Goal: Task Accomplishment & Management: Complete application form

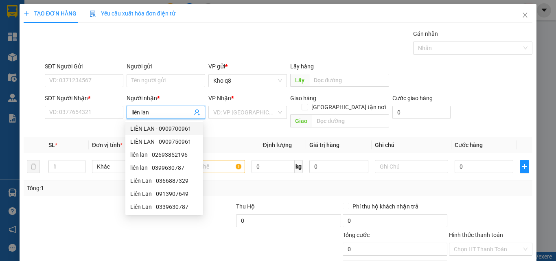
click at [171, 126] on div "LIÊN LAN - 0909700961" at bounding box center [164, 128] width 68 height 9
type input "0909700961"
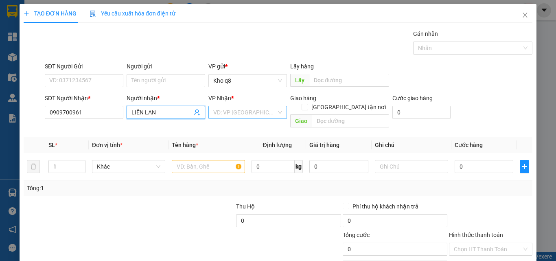
type input "LIÊN LAN"
click at [226, 109] on input "search" at bounding box center [244, 112] width 63 height 12
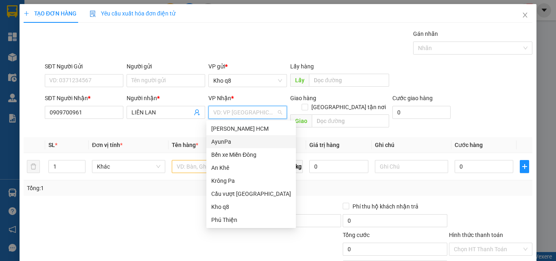
click at [221, 142] on div "AyunPa" at bounding box center [251, 141] width 80 height 9
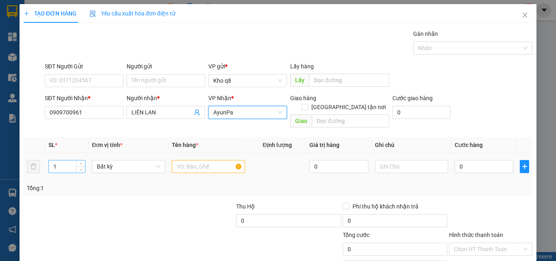
click at [59, 160] on input "1" at bounding box center [67, 166] width 36 height 12
type input "5"
click at [207, 163] on input "text" at bounding box center [208, 166] width 73 height 13
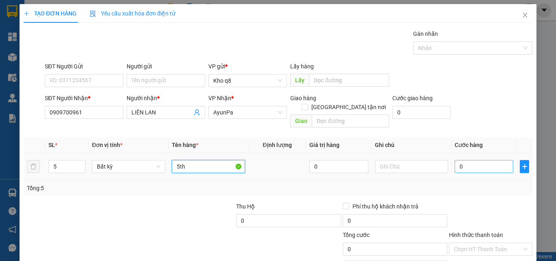
type input "5th"
click at [465, 160] on input "0" at bounding box center [483, 166] width 59 height 13
type input "3"
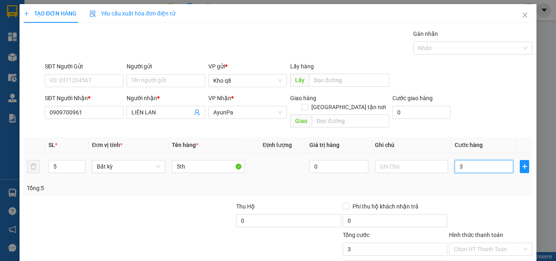
type input "30"
type input "300"
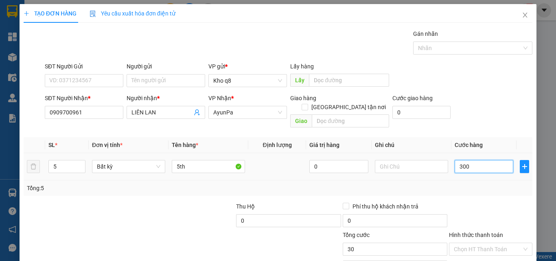
type input "300"
type input "300.000"
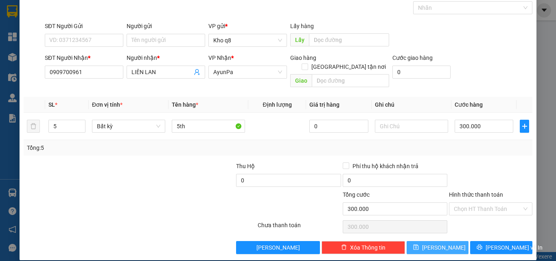
click at [430, 241] on button "Lưu" at bounding box center [437, 247] width 62 height 13
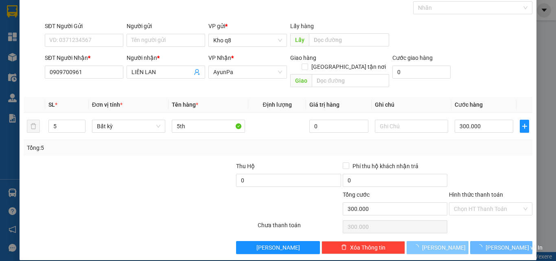
type input "1"
type input "0"
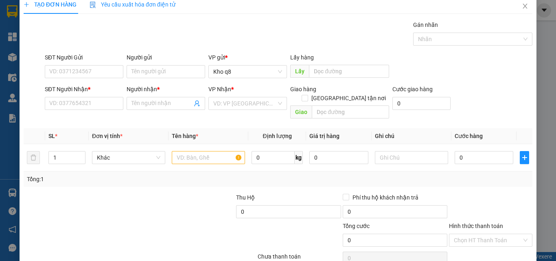
scroll to position [0, 0]
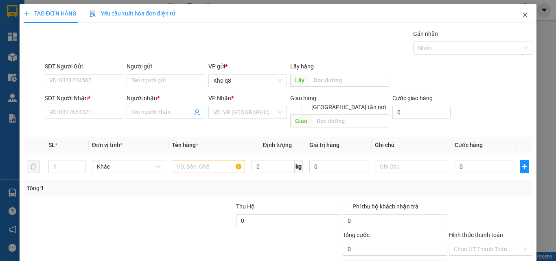
click at [519, 12] on span "Close" at bounding box center [524, 15] width 23 height 23
click at [519, 12] on div "NaN" at bounding box center [525, 10] width 14 height 14
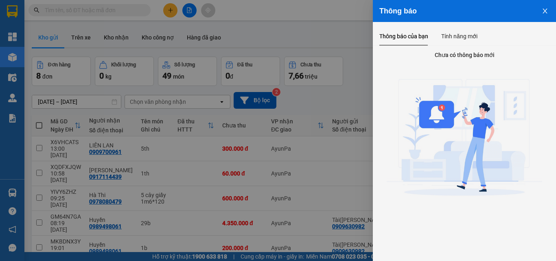
click at [98, 52] on div at bounding box center [278, 130] width 556 height 261
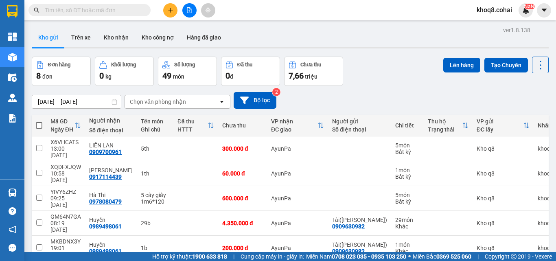
click at [62, 11] on input "text" at bounding box center [93, 10] width 96 height 9
type input "d"
paste input "đ"
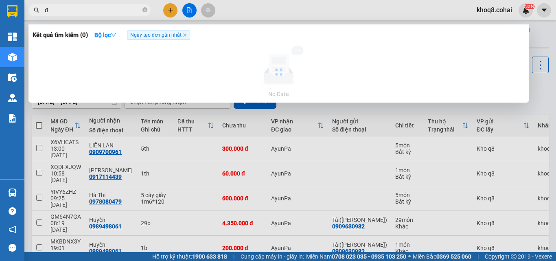
paste input "ào"
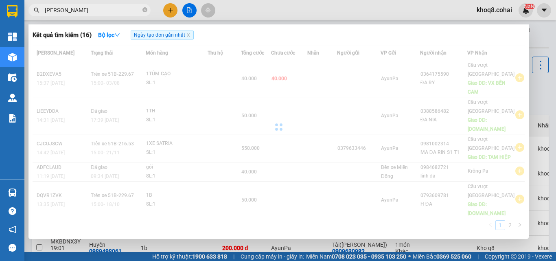
paste input "â"
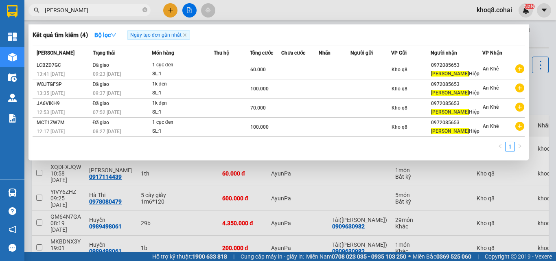
type input "đào xuân"
click at [168, 9] on div at bounding box center [278, 130] width 556 height 261
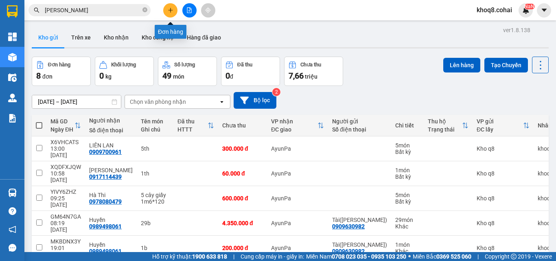
click at [168, 9] on icon "plus" at bounding box center [171, 10] width 6 height 6
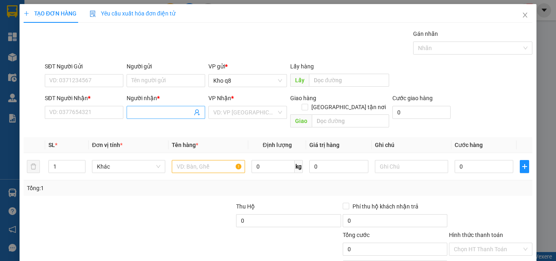
click at [153, 111] on input "Người nhận *" at bounding box center [161, 112] width 61 height 9
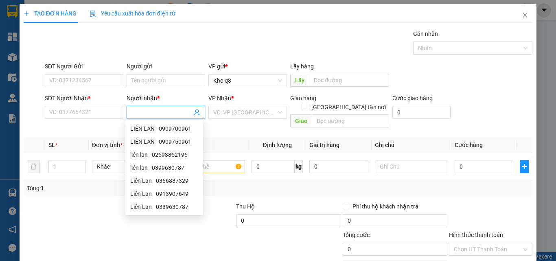
type input "d"
paste input "đ"
paste input "ào"
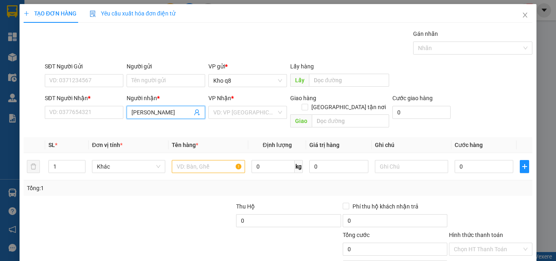
paste input "â"
type input "đào xuân"
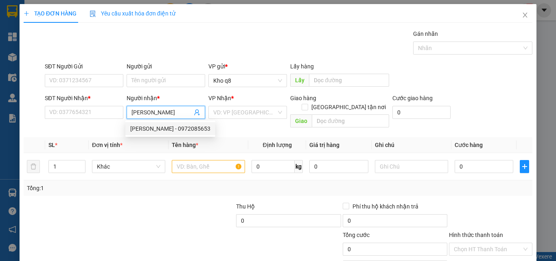
click at [176, 126] on div "Đào xuân Hiệp - 0972085653" at bounding box center [170, 128] width 80 height 9
type input "0972085653"
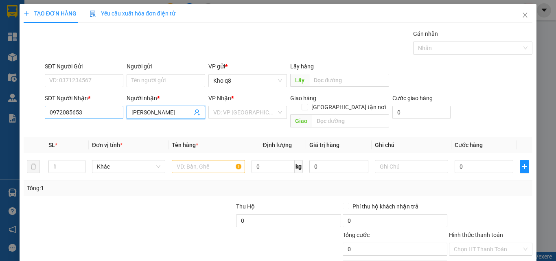
type input "Đào xuân Hiệp"
click at [95, 114] on input "0972085653" at bounding box center [84, 112] width 79 height 13
type input "0972085653"
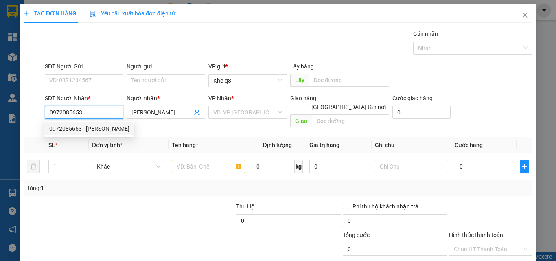
click at [94, 127] on div "0972085653 - Đào xuân Hiệp" at bounding box center [89, 128] width 80 height 9
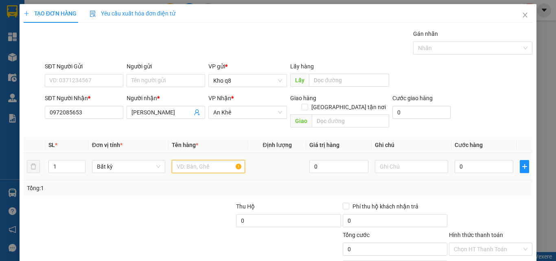
click at [187, 160] on input "text" at bounding box center [208, 166] width 73 height 13
paste input "đ"
click at [188, 160] on input "1cucj đen" at bounding box center [208, 166] width 73 height 13
paste input "ục"
type input "1 cục đen"
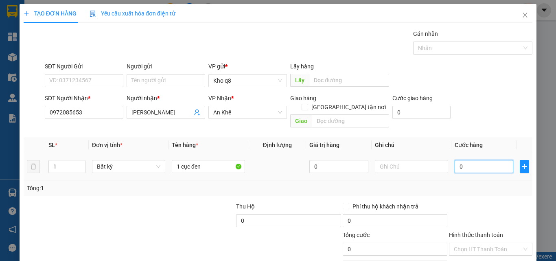
click at [479, 160] on input "0" at bounding box center [483, 166] width 59 height 13
type input "7"
type input "70"
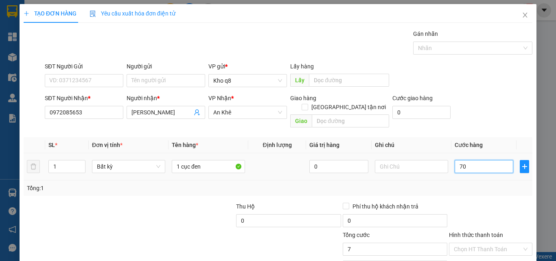
type input "70"
type input "70.000"
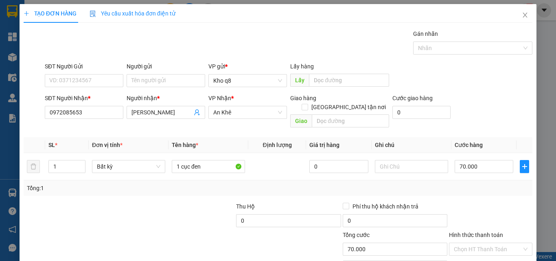
scroll to position [40, 0]
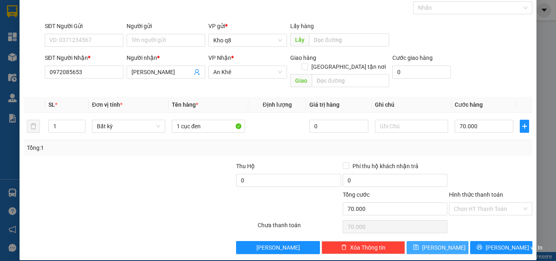
click at [439, 243] on span "Lưu" at bounding box center [444, 247] width 44 height 9
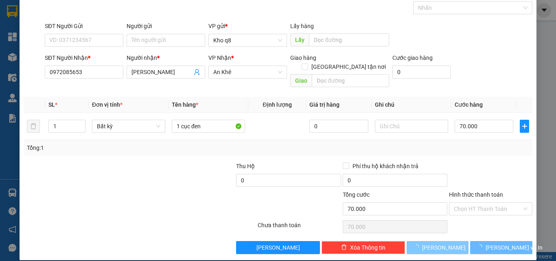
type input "0"
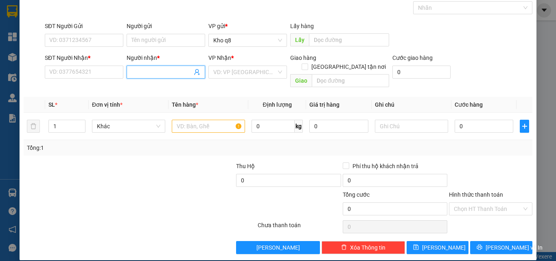
click at [159, 70] on input "Người nhận *" at bounding box center [161, 72] width 61 height 9
paste input "ê"
paste input "ệt"
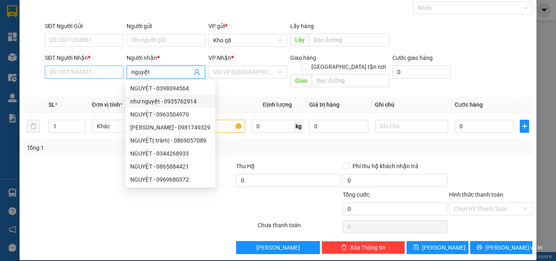
type input "nguyệt"
click at [74, 74] on input "SĐT Người Nhận *" at bounding box center [84, 71] width 79 height 13
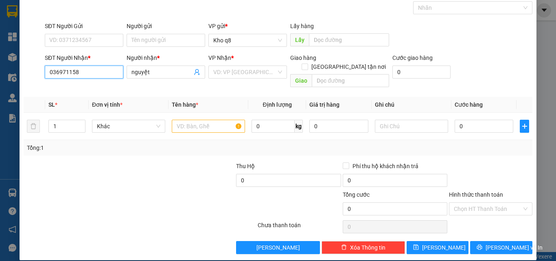
type input "0369711585"
click at [59, 86] on div "0369711585 - Nguyệt chỉ rơm" at bounding box center [87, 88] width 76 height 9
type input "Nguyệt chỉ rơm"
type input "0369711585"
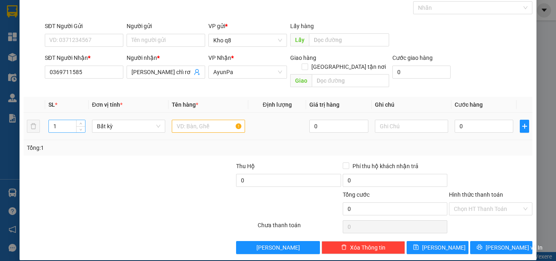
click at [64, 120] on input "1" at bounding box center [67, 126] width 36 height 12
type input "5"
click at [188, 120] on input "text" at bounding box center [208, 126] width 73 height 13
paste input "ỉ"
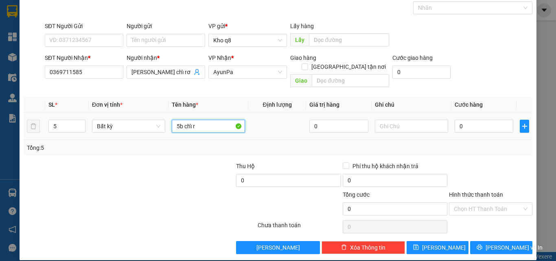
paste input "ơm"
type input "5b chỉ rơm"
click at [464, 120] on input "0" at bounding box center [483, 126] width 59 height 13
type input "5"
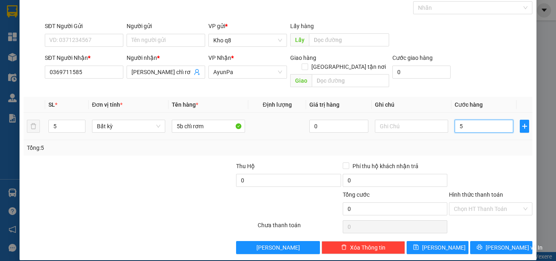
type input "5"
type input "50"
type input "500"
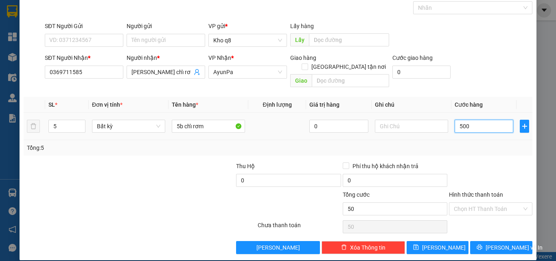
type input "500"
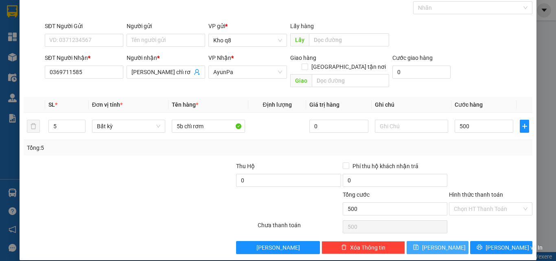
click at [437, 243] on span "Lưu" at bounding box center [444, 247] width 44 height 9
type input "500.000"
type input "1"
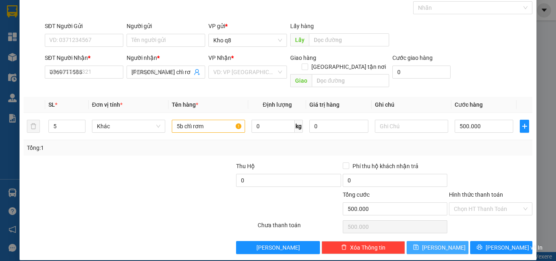
type input "0"
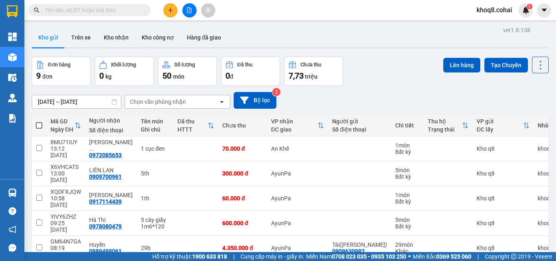
click at [96, 8] on input "text" at bounding box center [93, 10] width 96 height 9
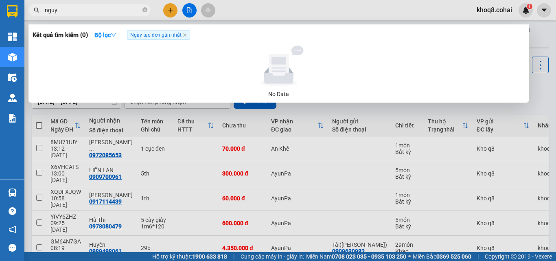
paste input "ê"
paste input "ệt"
paste input "ỉ"
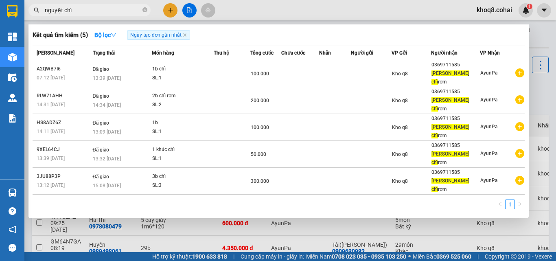
type input "nguyệt chỉ"
click at [188, 194] on div at bounding box center [278, 130] width 556 height 261
